Goal: Transaction & Acquisition: Purchase product/service

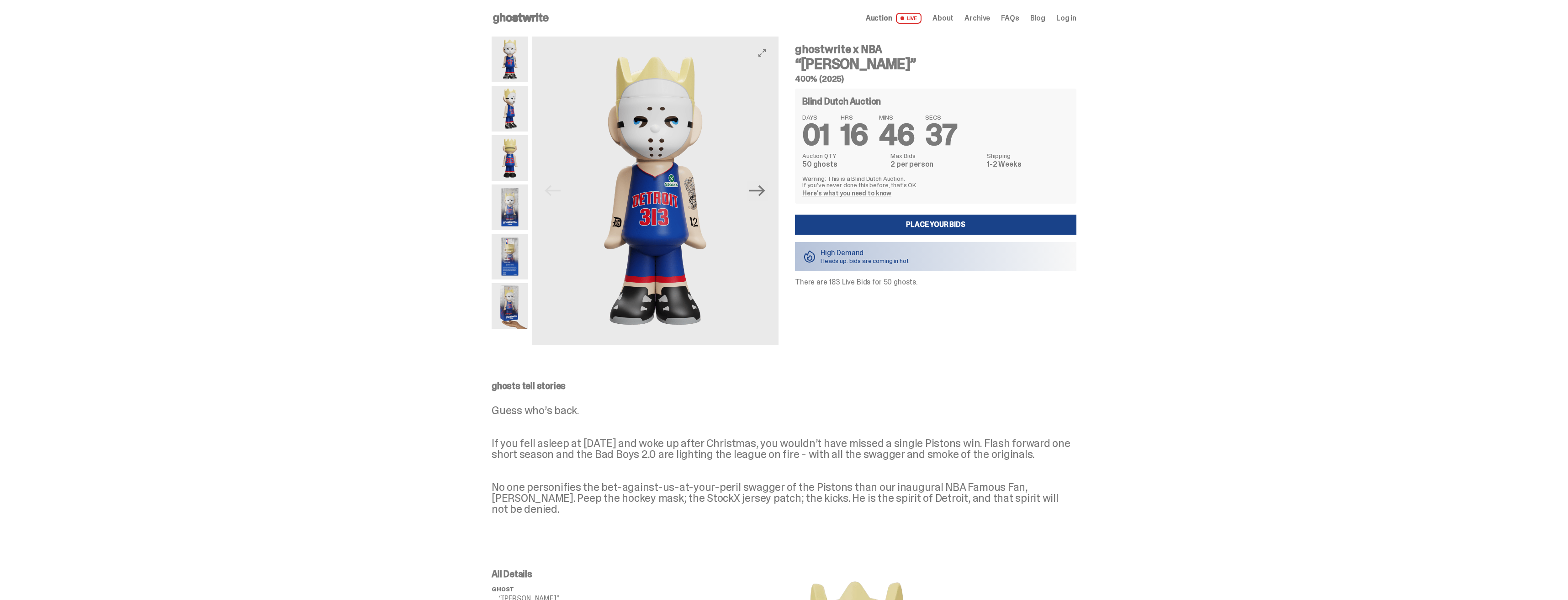
click at [510, 60] on img at bounding box center [509, 59] width 37 height 45
click at [512, 112] on img at bounding box center [509, 109] width 37 height 45
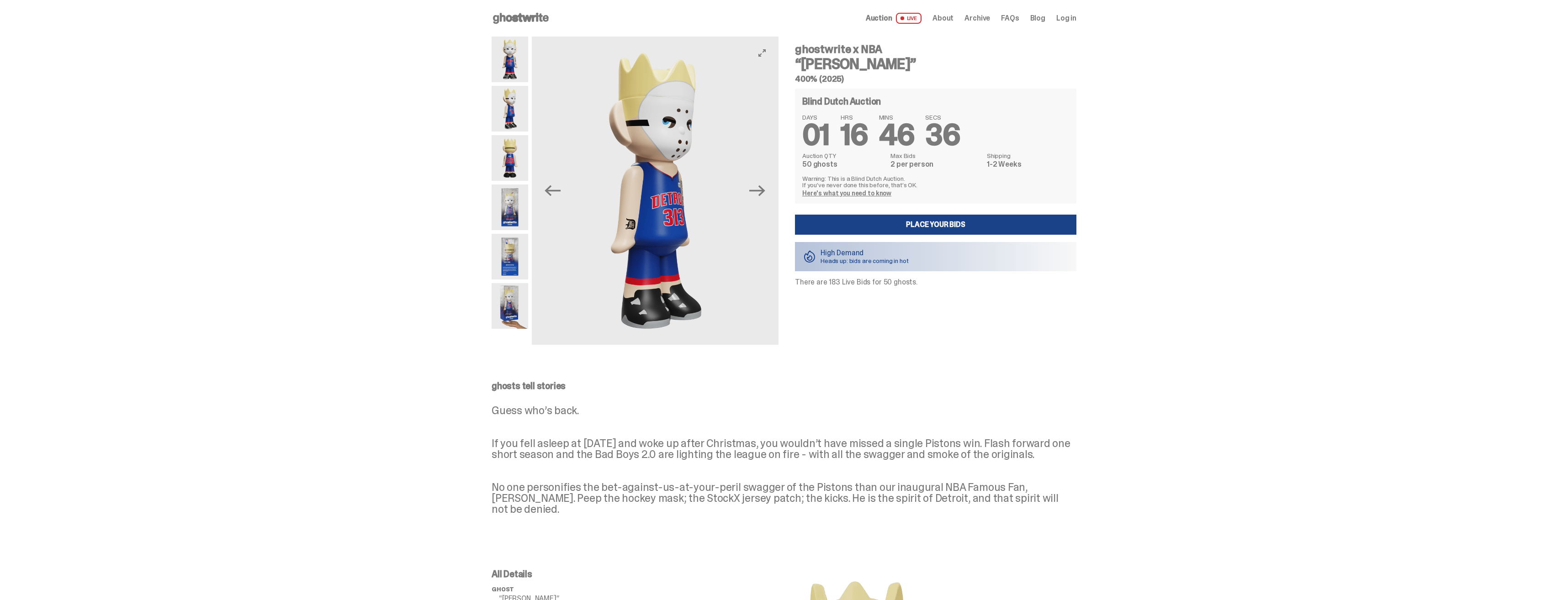
click at [516, 163] on img at bounding box center [509, 158] width 37 height 45
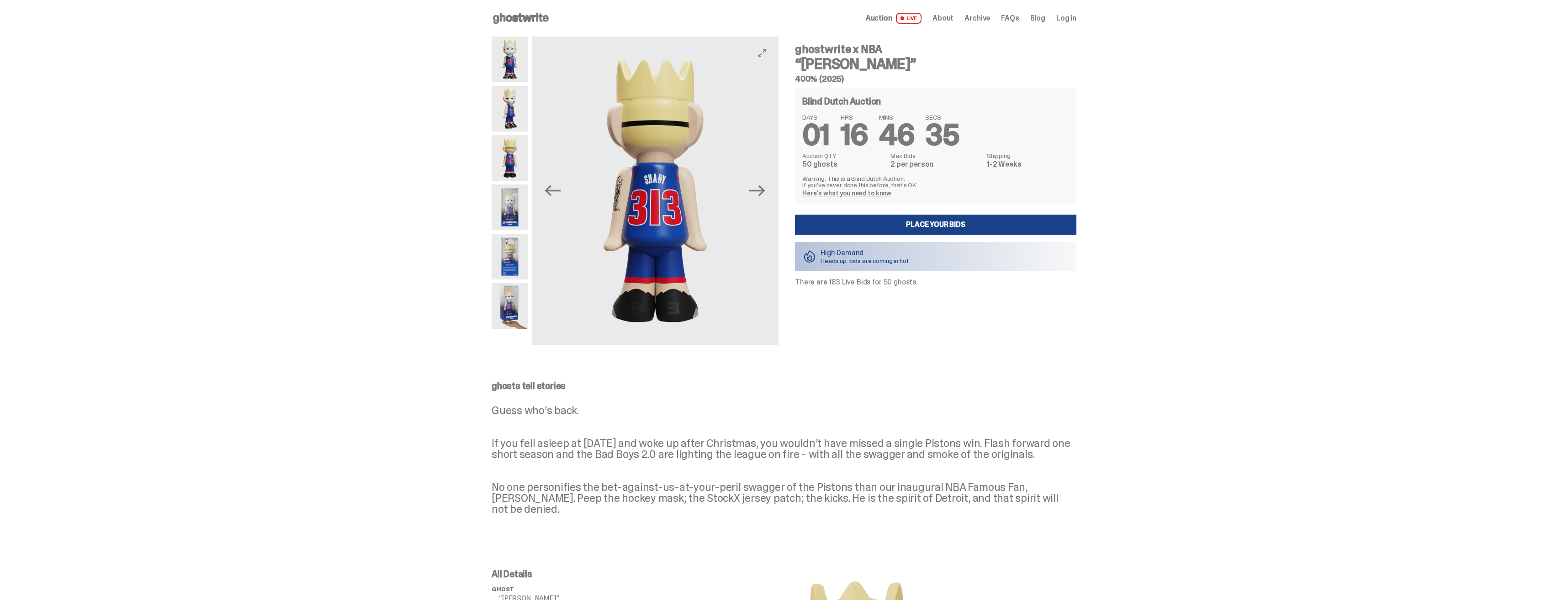
click at [508, 203] on img at bounding box center [509, 207] width 37 height 45
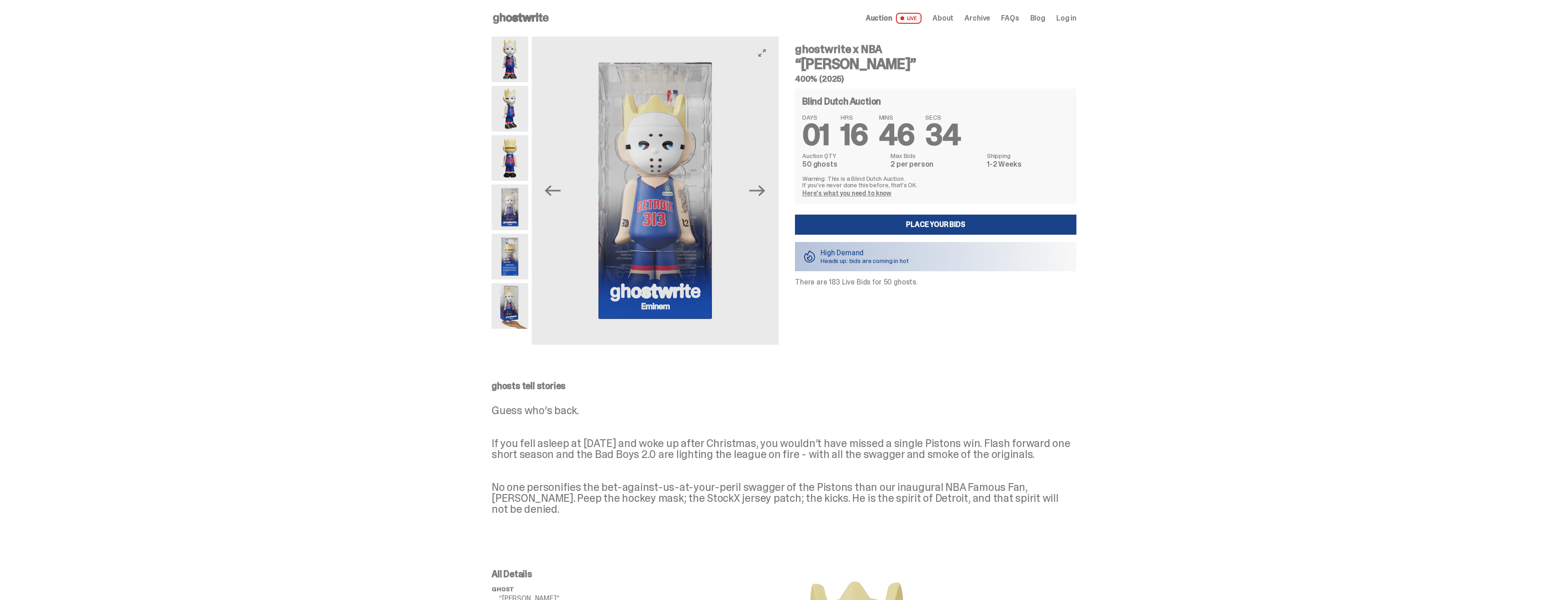
click at [499, 265] on img at bounding box center [509, 257] width 37 height 45
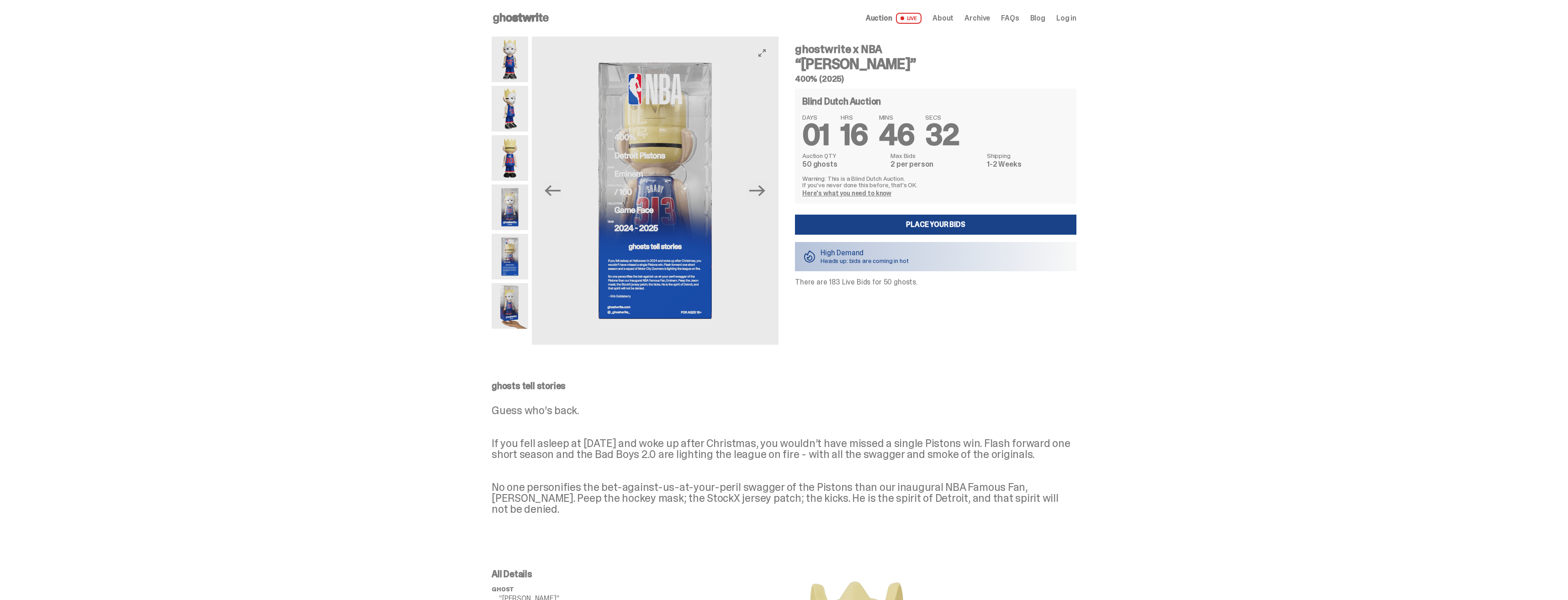
click at [507, 300] on img at bounding box center [509, 306] width 37 height 45
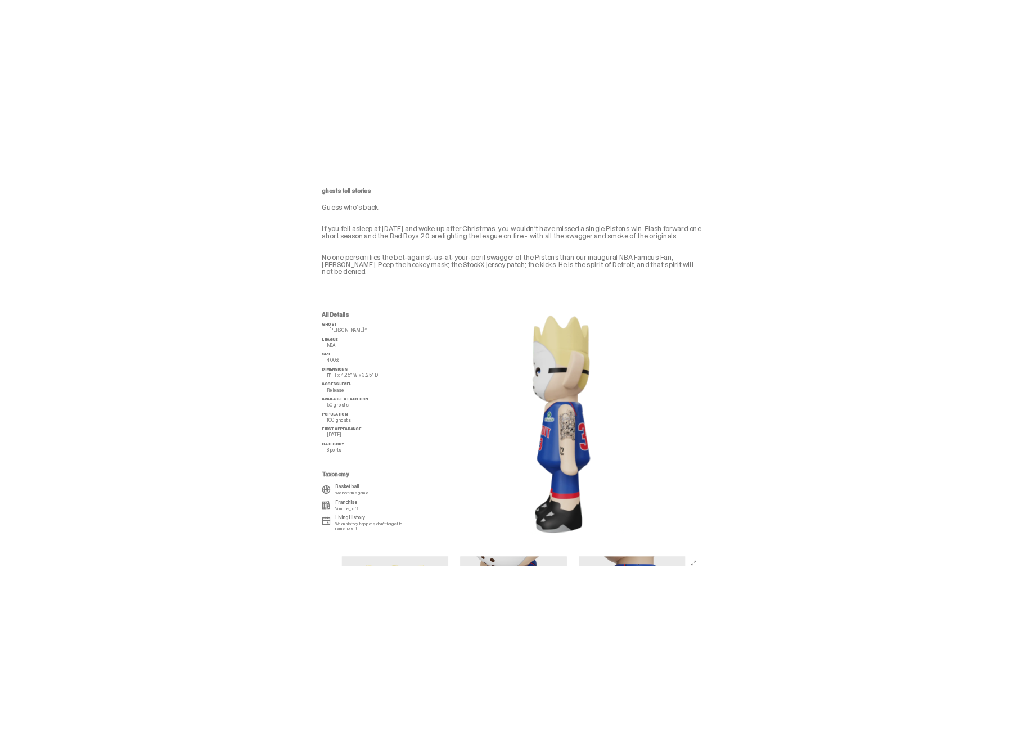
scroll to position [563, 0]
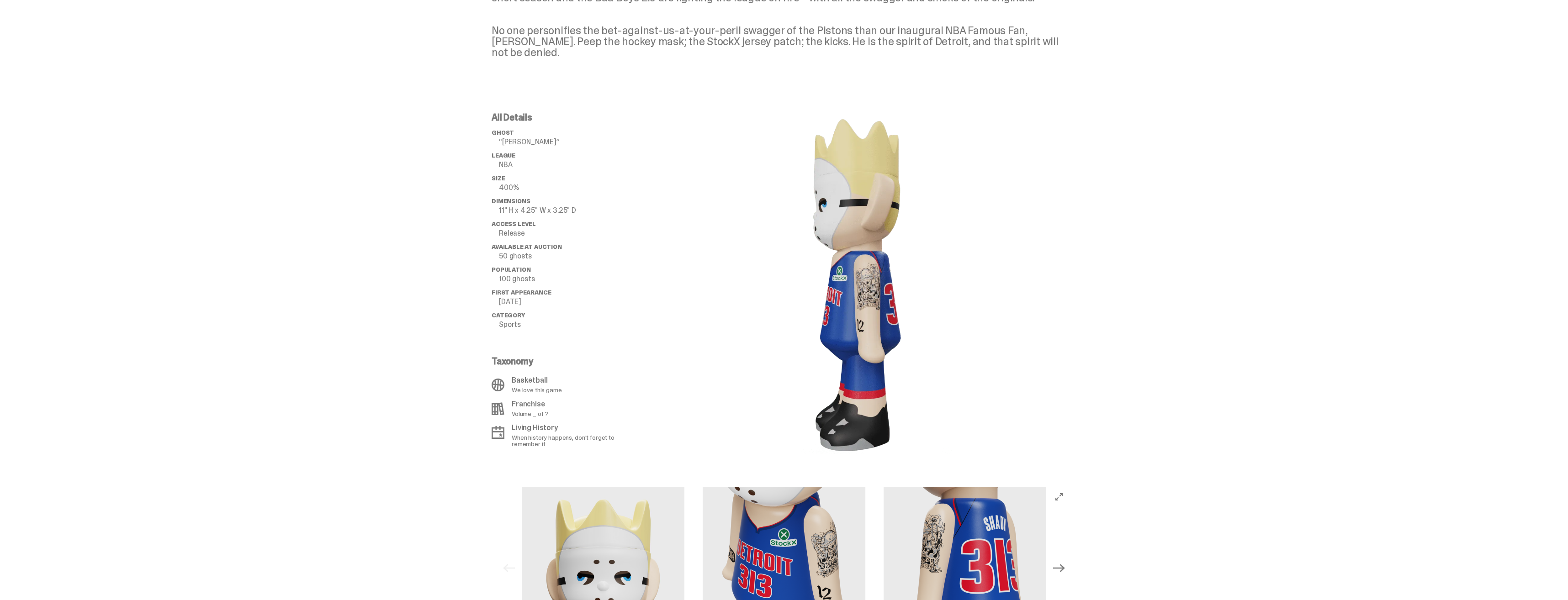
drag, startPoint x: 909, startPoint y: 272, endPoint x: 861, endPoint y: 267, distance: 48.3
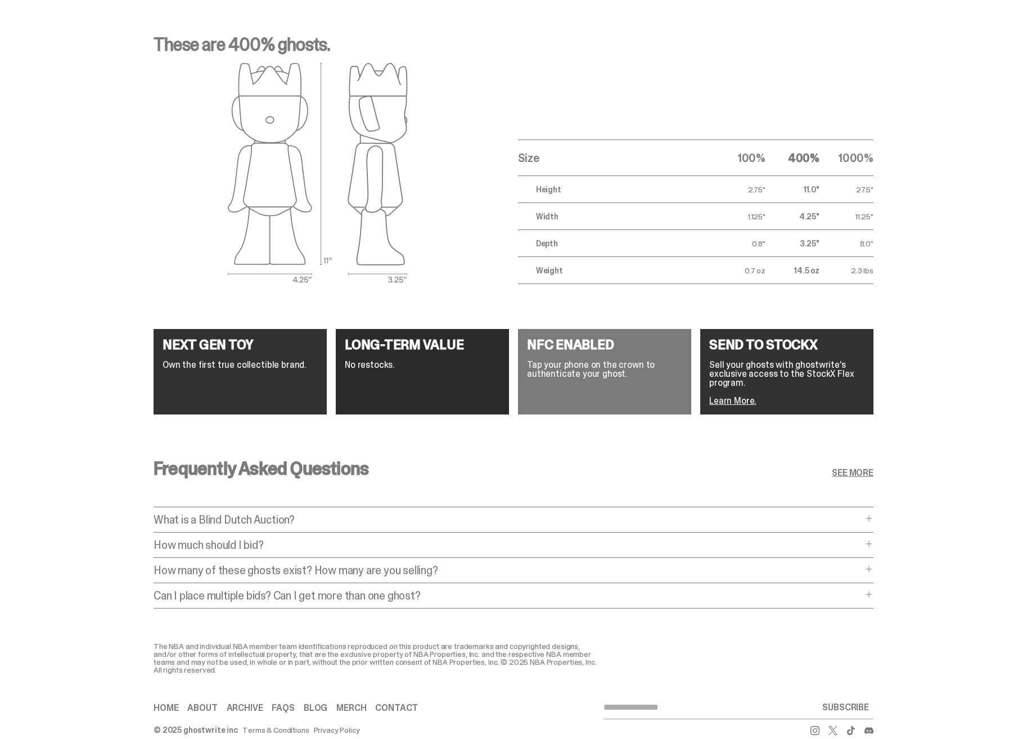
scroll to position [1877, 0]
